Goal: Book appointment/travel/reservation

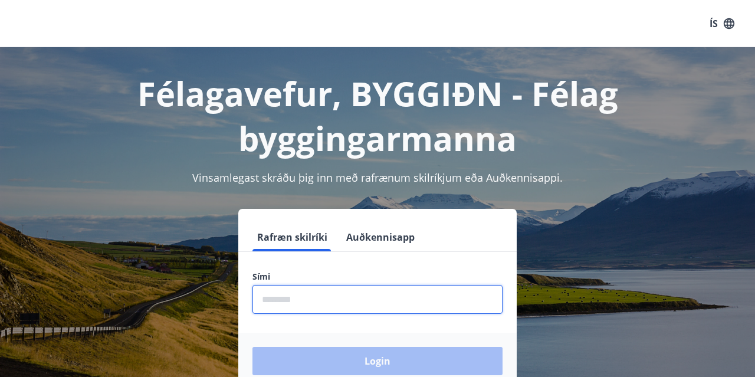
click at [338, 301] on input "phone" at bounding box center [377, 299] width 250 height 29
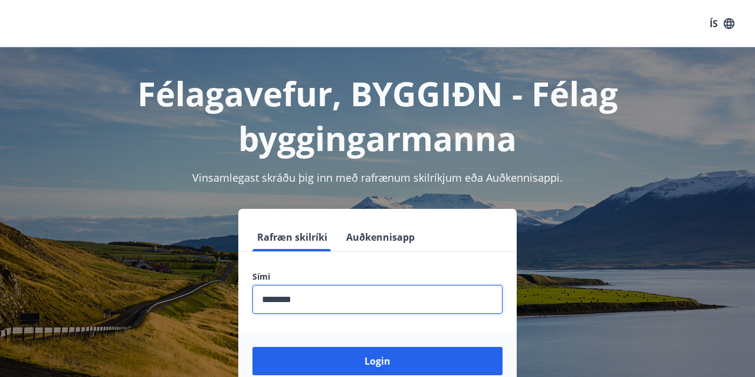
type input "********"
click at [252, 347] on button "Login" at bounding box center [377, 361] width 250 height 28
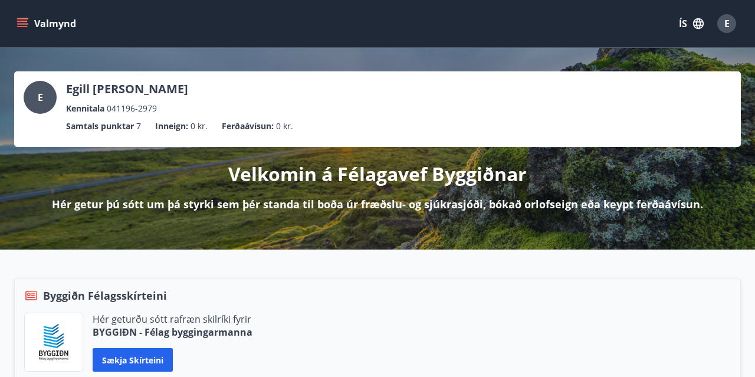
click at [15, 23] on button "Valmynd" at bounding box center [47, 23] width 67 height 21
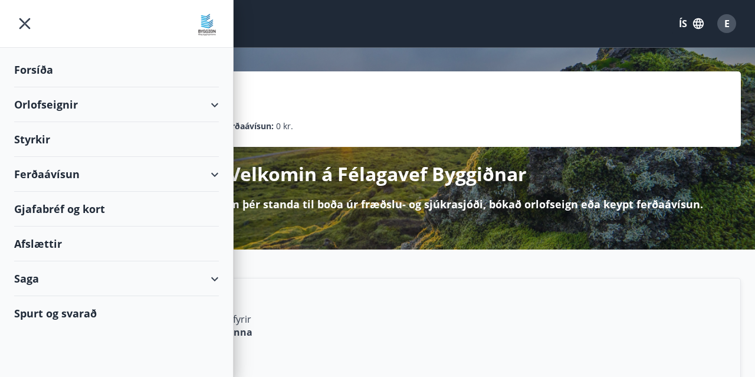
click at [205, 102] on div "Orlofseignir" at bounding box center [116, 104] width 205 height 35
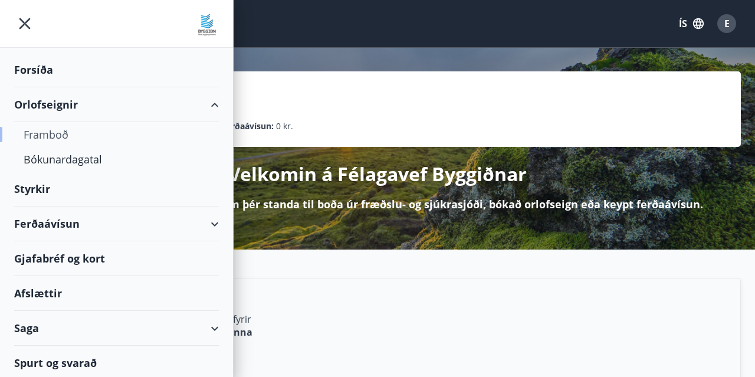
click at [67, 139] on div "Framboð" at bounding box center [117, 134] width 186 height 25
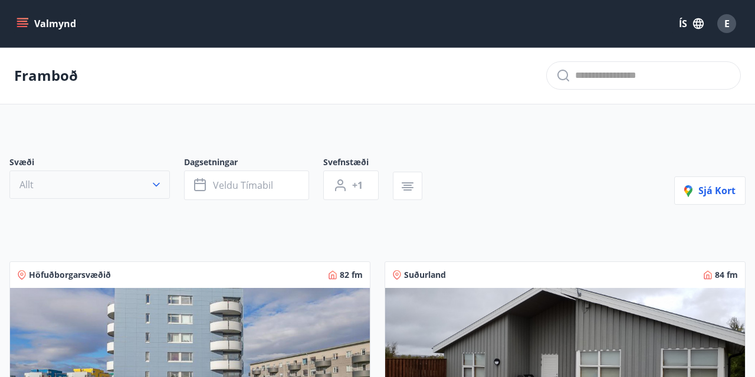
click at [130, 188] on button "Allt" at bounding box center [89, 184] width 160 height 28
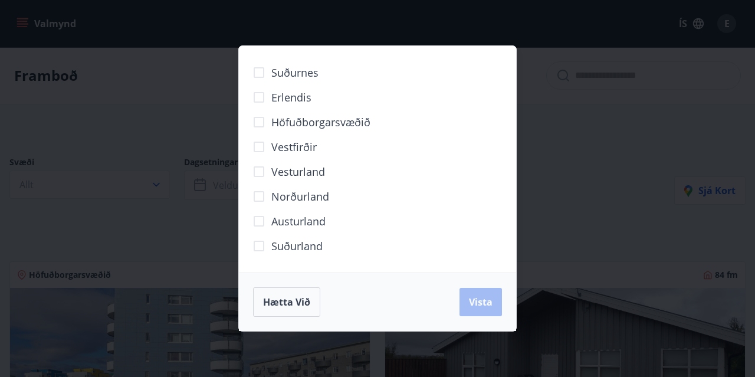
click at [301, 195] on span "Norðurland" at bounding box center [300, 196] width 58 height 15
click at [487, 304] on span "Vista" at bounding box center [481, 302] width 24 height 13
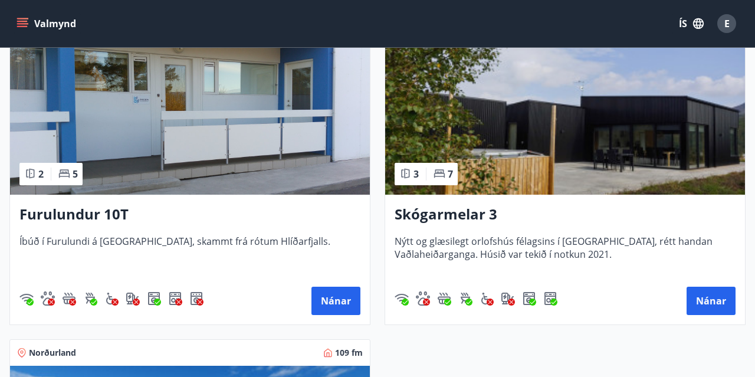
scroll to position [245, 0]
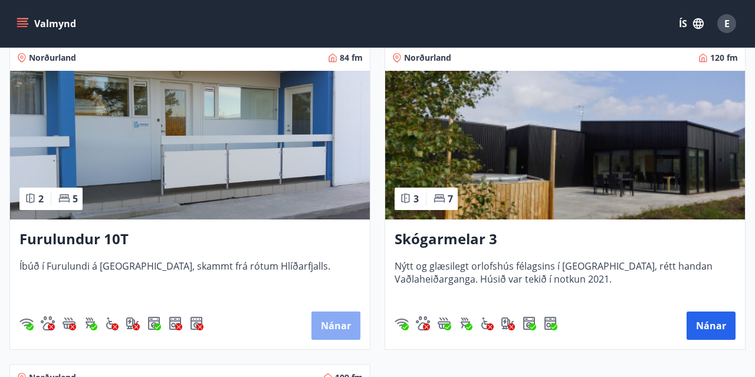
click at [327, 324] on button "Nánar" at bounding box center [335, 325] width 49 height 28
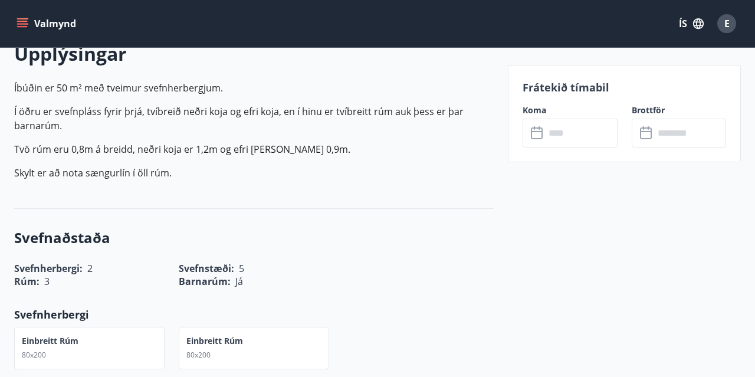
scroll to position [368, 0]
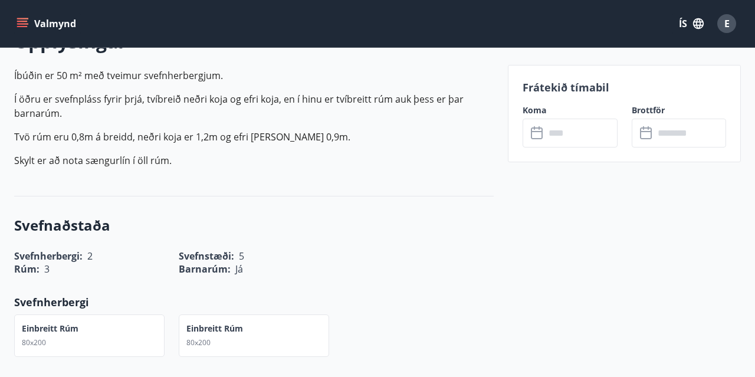
click at [570, 139] on input "text" at bounding box center [581, 133] width 72 height 29
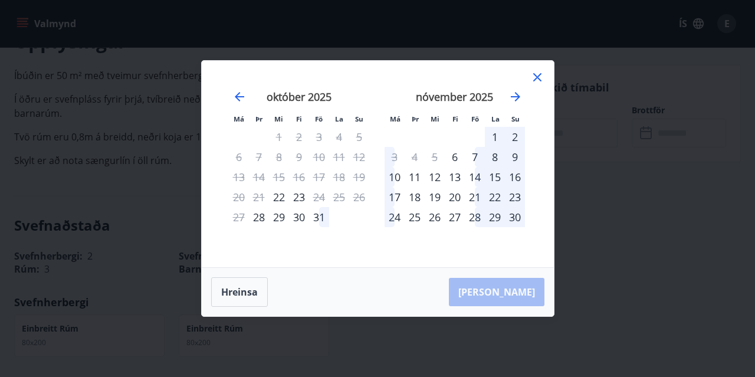
click at [320, 218] on div "31" at bounding box center [319, 217] width 20 height 20
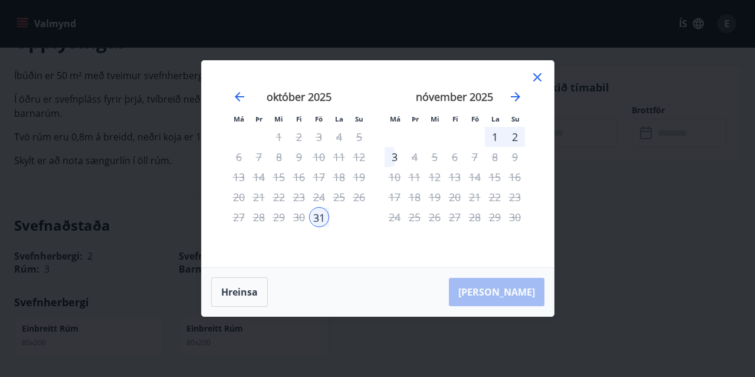
click at [415, 156] on div "4" at bounding box center [415, 157] width 20 height 20
click at [415, 159] on div "4" at bounding box center [415, 157] width 20 height 20
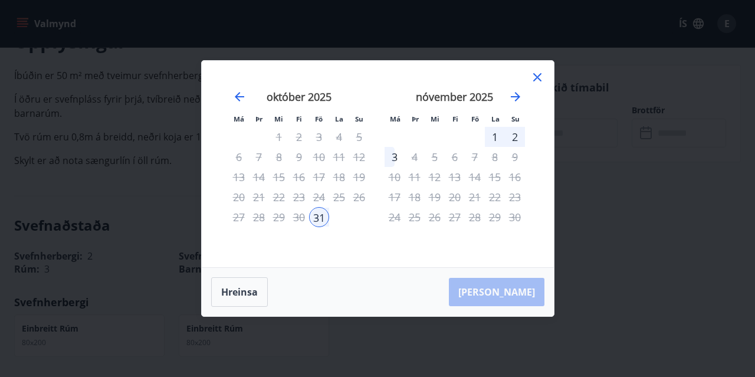
click at [415, 159] on div "4" at bounding box center [415, 157] width 20 height 20
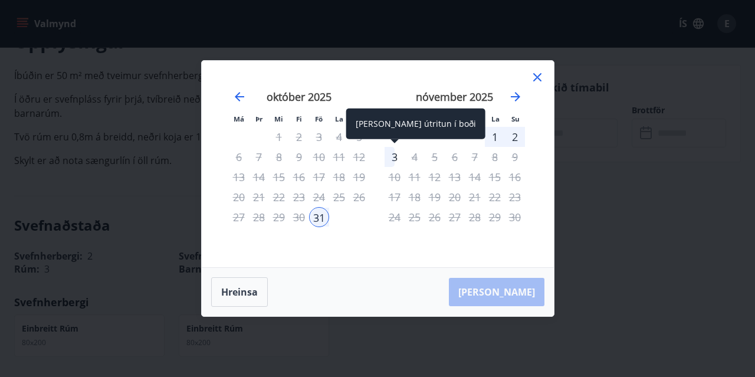
click at [396, 159] on div "3" at bounding box center [395, 157] width 20 height 20
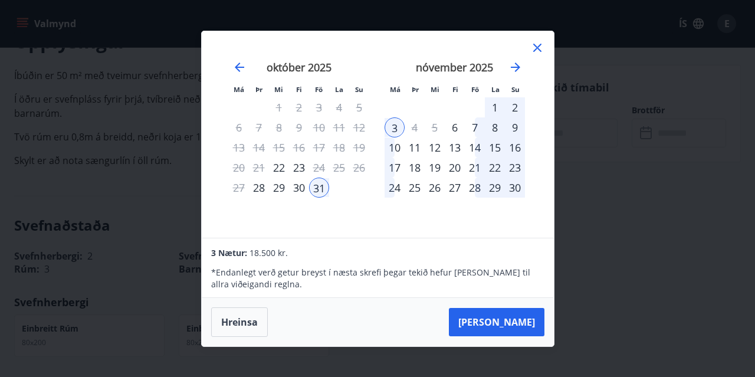
click at [540, 51] on icon at bounding box center [537, 48] width 8 height 8
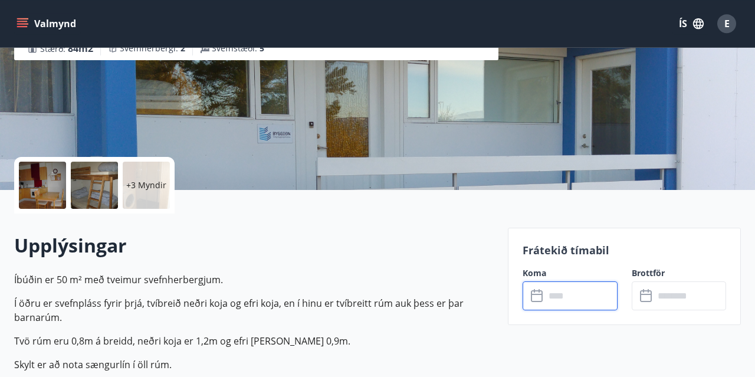
scroll to position [123, 0]
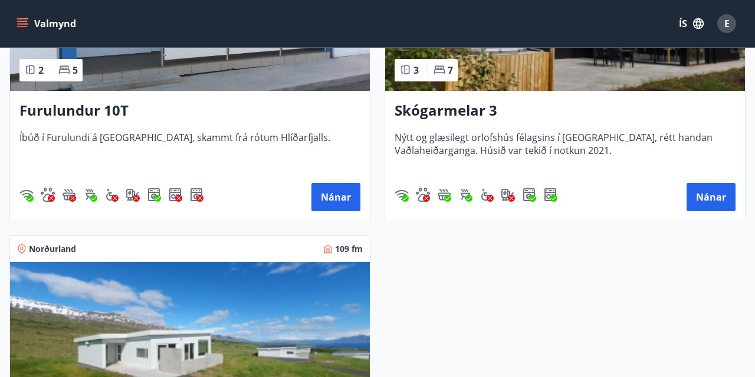
click at [202, 334] on img at bounding box center [190, 336] width 360 height 149
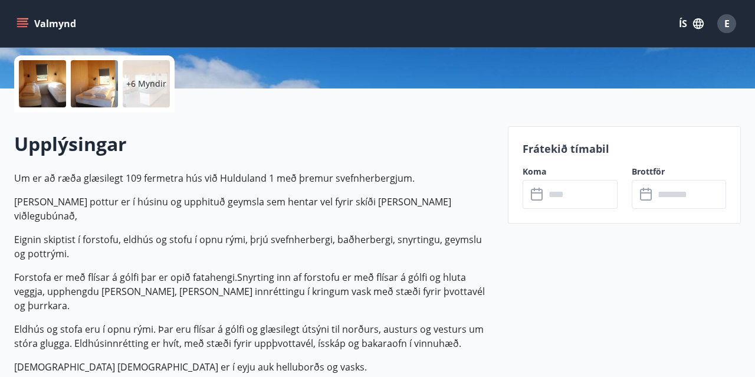
scroll to position [307, 0]
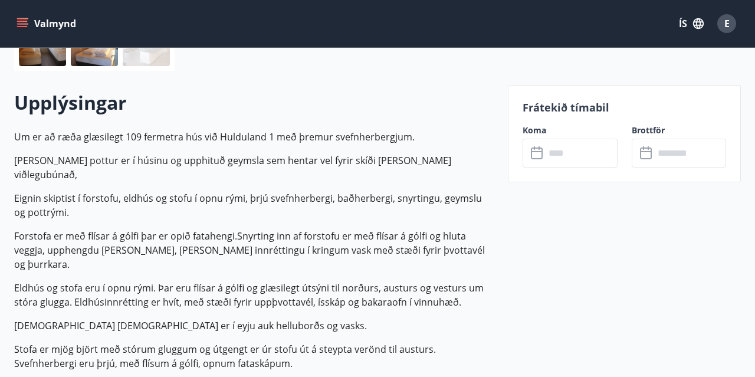
click at [597, 154] on input "text" at bounding box center [581, 153] width 72 height 29
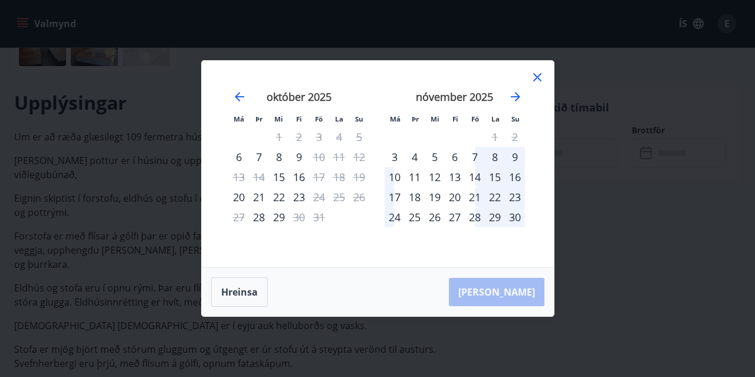
click at [416, 156] on div "4" at bounding box center [415, 157] width 20 height 20
click at [245, 296] on button "Hreinsa" at bounding box center [239, 291] width 57 height 29
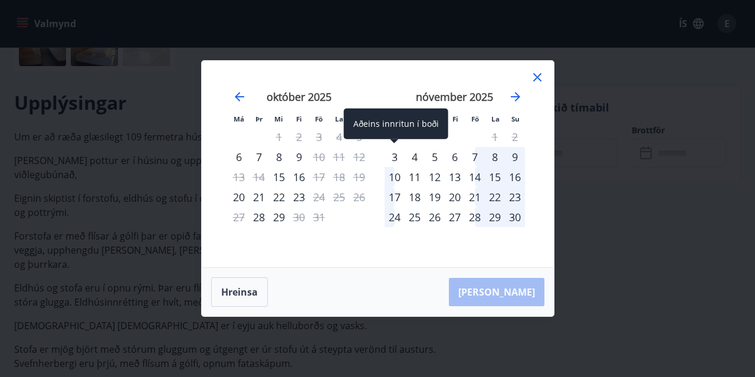
click at [398, 156] on div "3" at bounding box center [395, 157] width 20 height 20
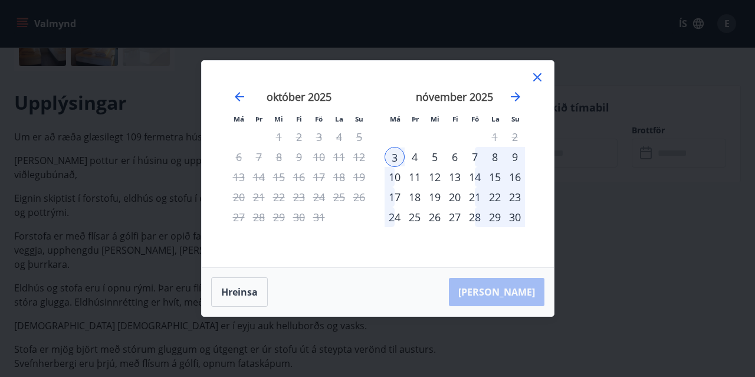
click at [458, 159] on div "6" at bounding box center [455, 157] width 20 height 20
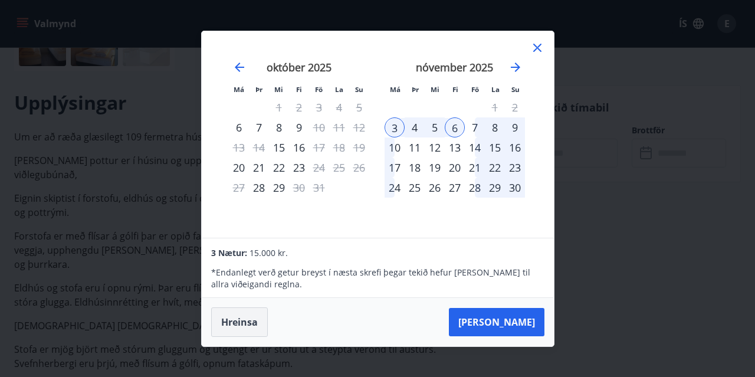
click at [257, 327] on button "Hreinsa" at bounding box center [239, 321] width 57 height 29
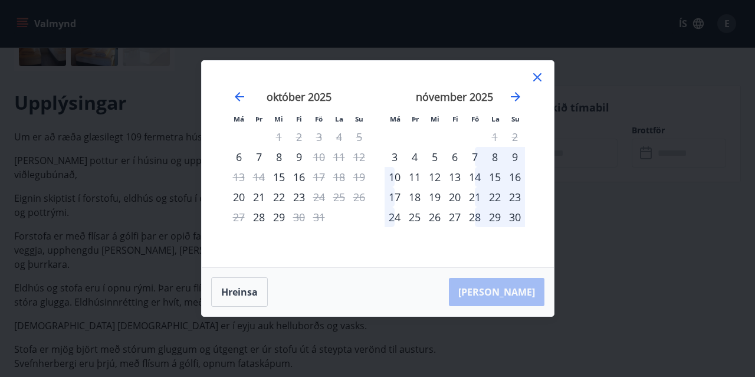
click at [539, 76] on icon at bounding box center [537, 77] width 8 height 8
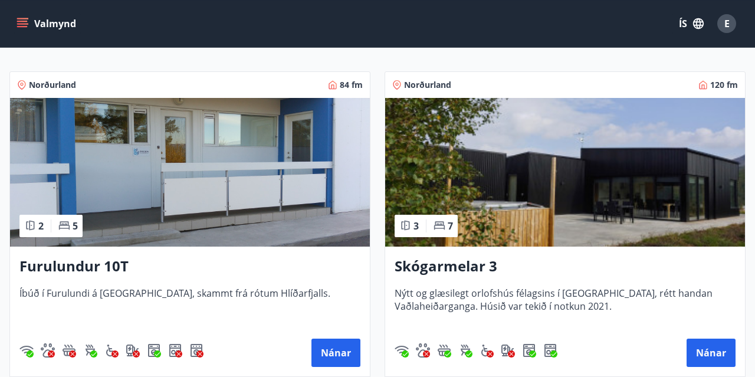
scroll to position [245, 0]
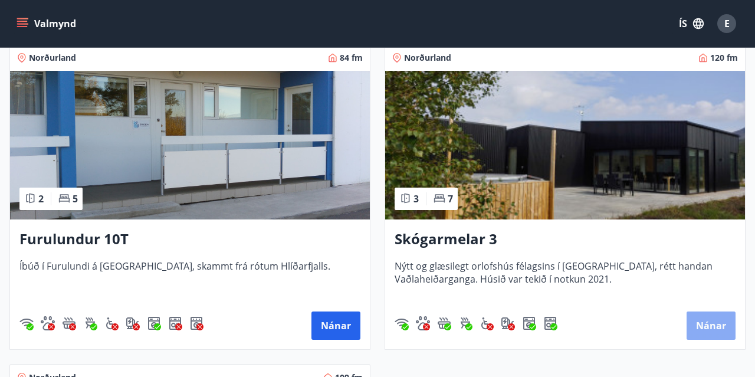
click at [707, 323] on button "Nánar" at bounding box center [711, 325] width 49 height 28
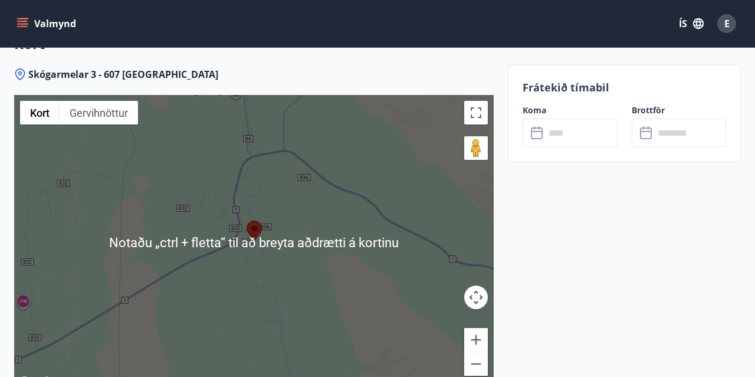
scroll to position [1595, 0]
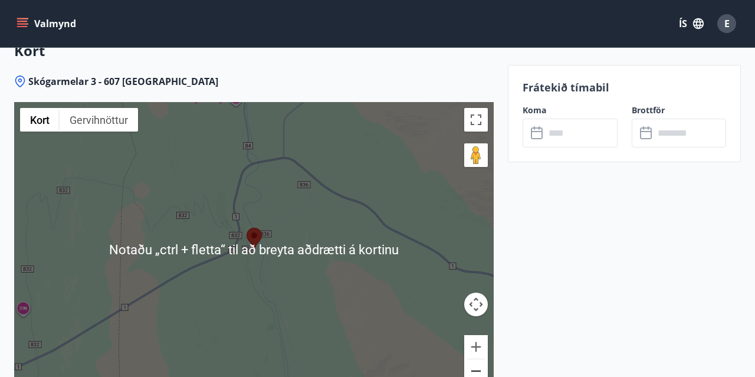
click at [478, 366] on button "Minnka" at bounding box center [476, 371] width 24 height 24
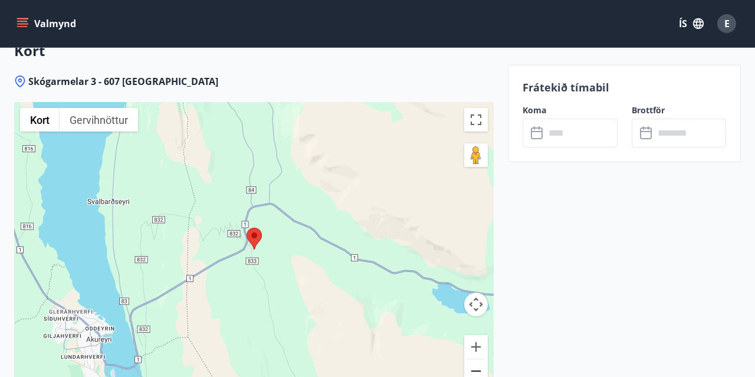
click at [478, 366] on button "Minnka" at bounding box center [476, 371] width 24 height 24
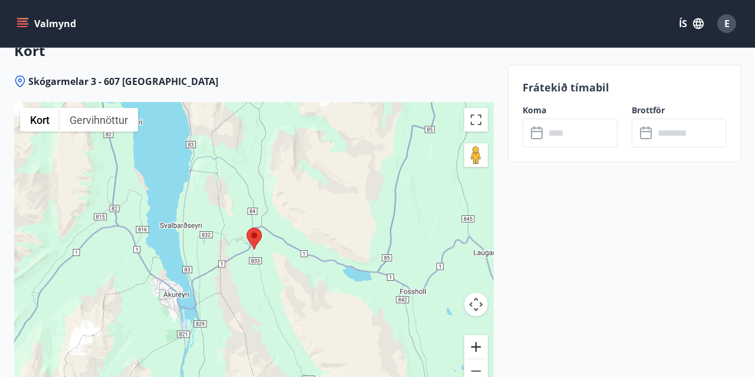
click at [481, 343] on button "Stækka" at bounding box center [476, 347] width 24 height 24
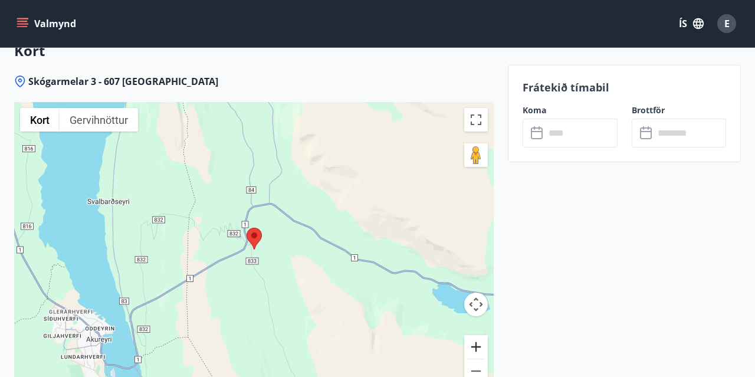
click at [481, 343] on button "Stækka" at bounding box center [476, 347] width 24 height 24
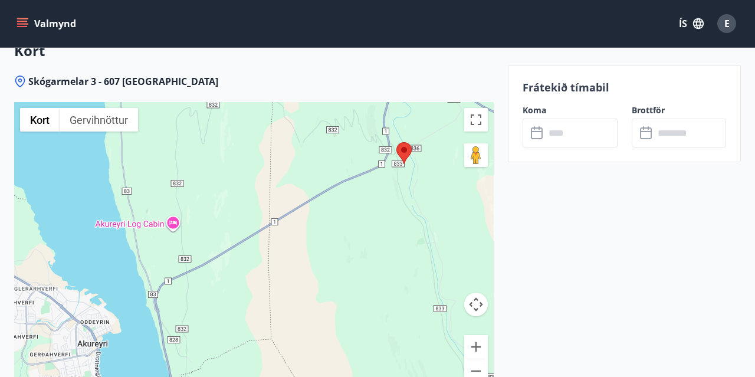
drag, startPoint x: 221, startPoint y: 276, endPoint x: 360, endPoint y: 195, distance: 161.0
click at [360, 195] on div at bounding box center [254, 249] width 480 height 295
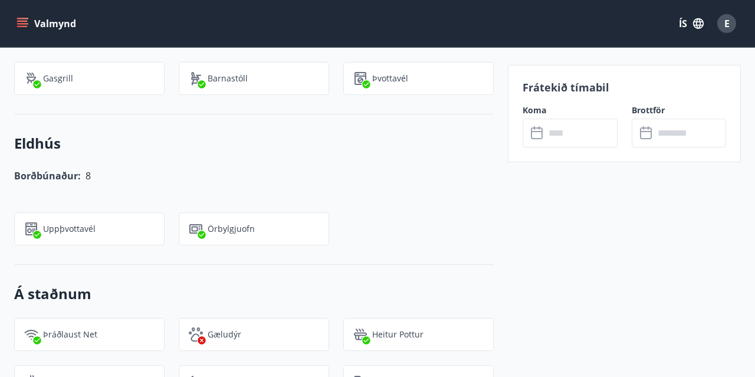
scroll to position [736, 0]
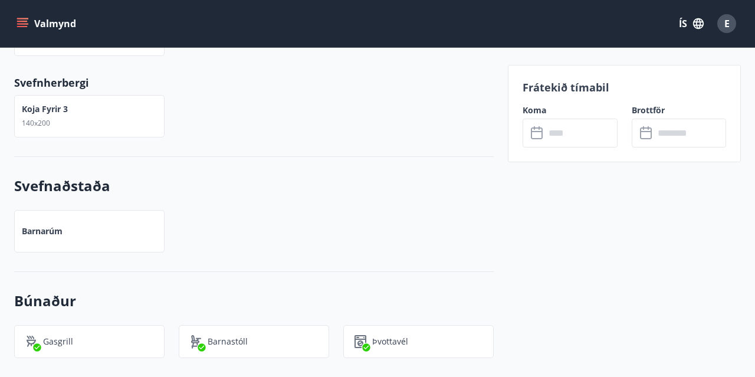
click at [581, 125] on input "text" at bounding box center [581, 133] width 72 height 29
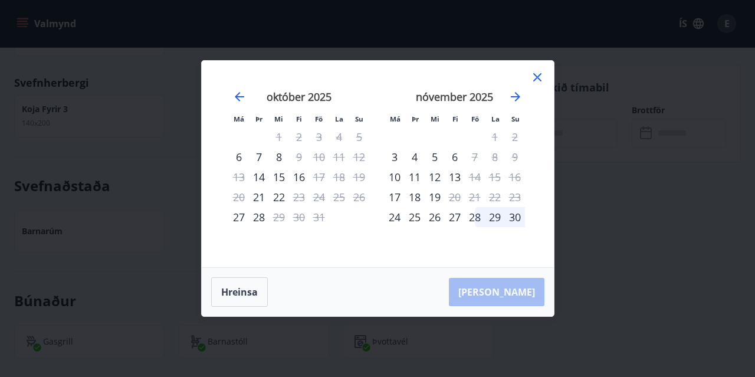
click at [594, 123] on div "Má Þr Mi Fi Fö La Su Má Þr Mi Fi Fö La Su september 2025 1 2 3 4 5 6 7 8 9 10 1…" at bounding box center [377, 188] width 755 height 377
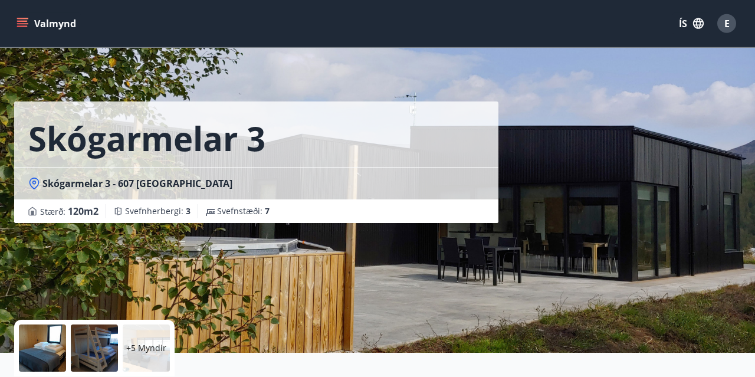
scroll to position [0, 0]
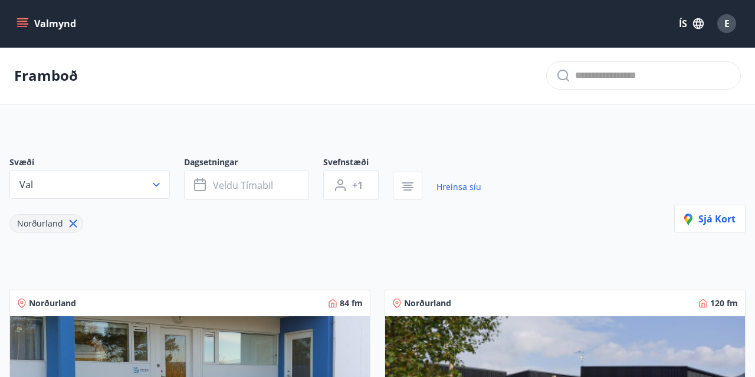
click at [729, 25] on span "E" at bounding box center [726, 23] width 5 height 13
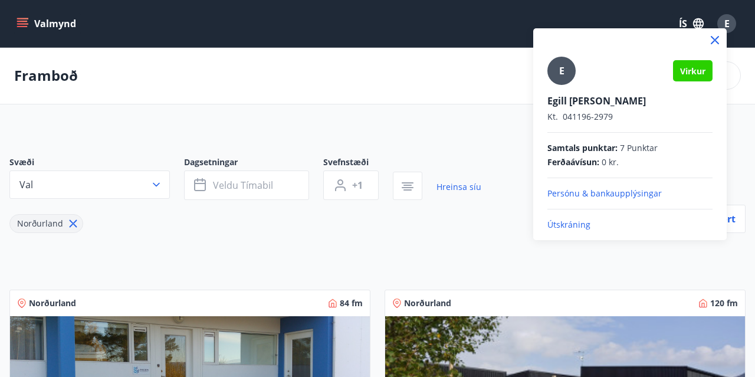
click at [583, 228] on p "Útskráning" at bounding box center [629, 225] width 165 height 12
